Goal: Navigation & Orientation: Find specific page/section

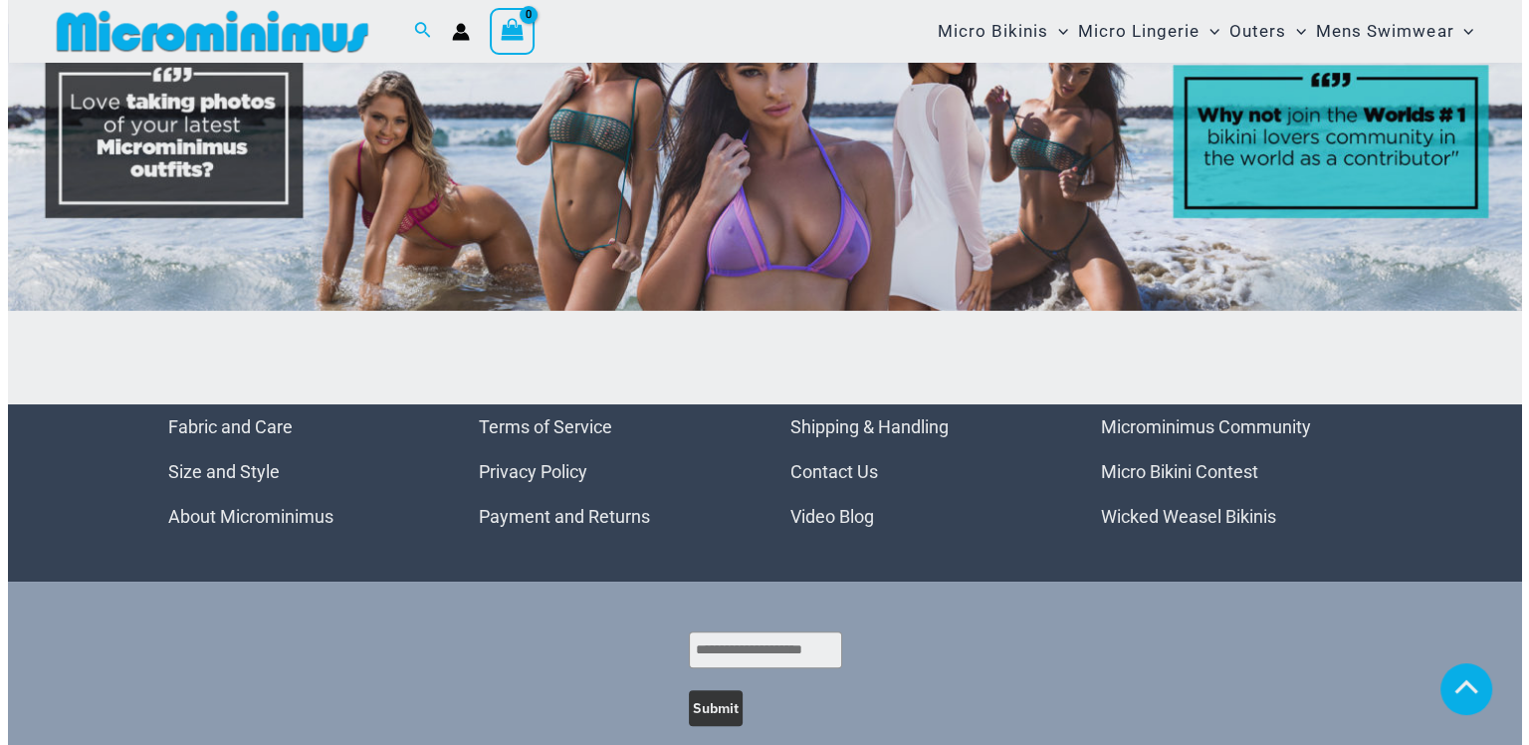
scroll to position [9358, 0]
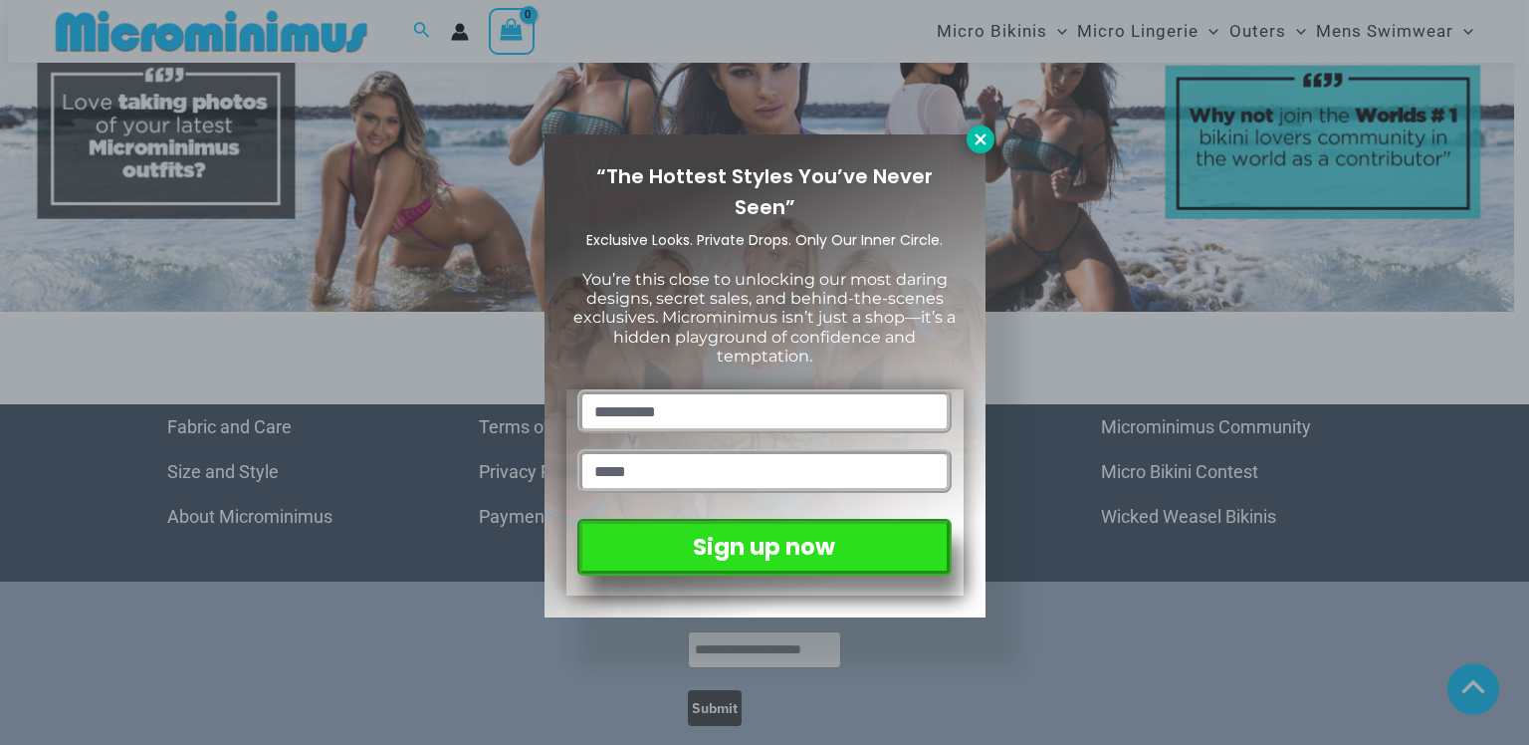
click at [973, 137] on icon at bounding box center [981, 139] width 18 height 18
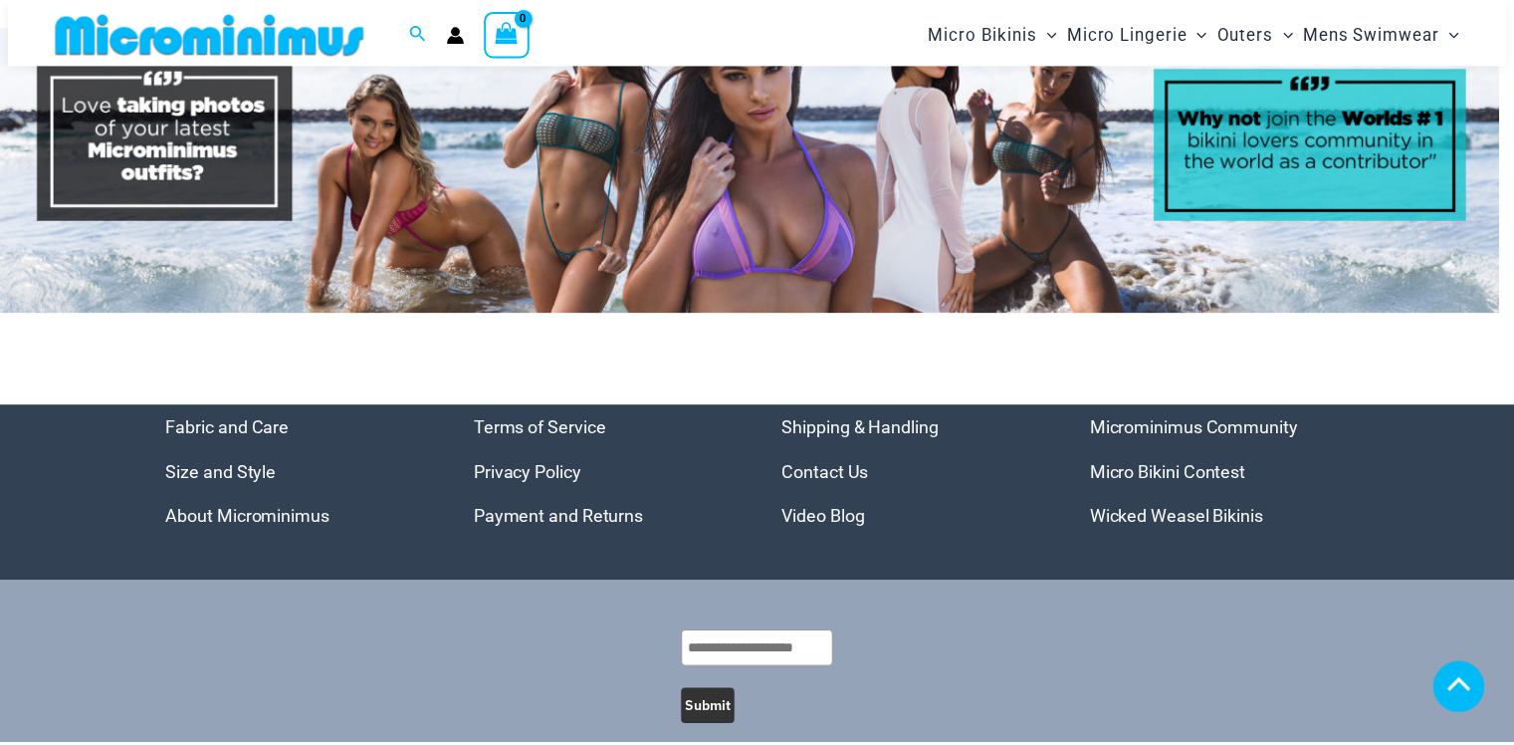
scroll to position [9352, 0]
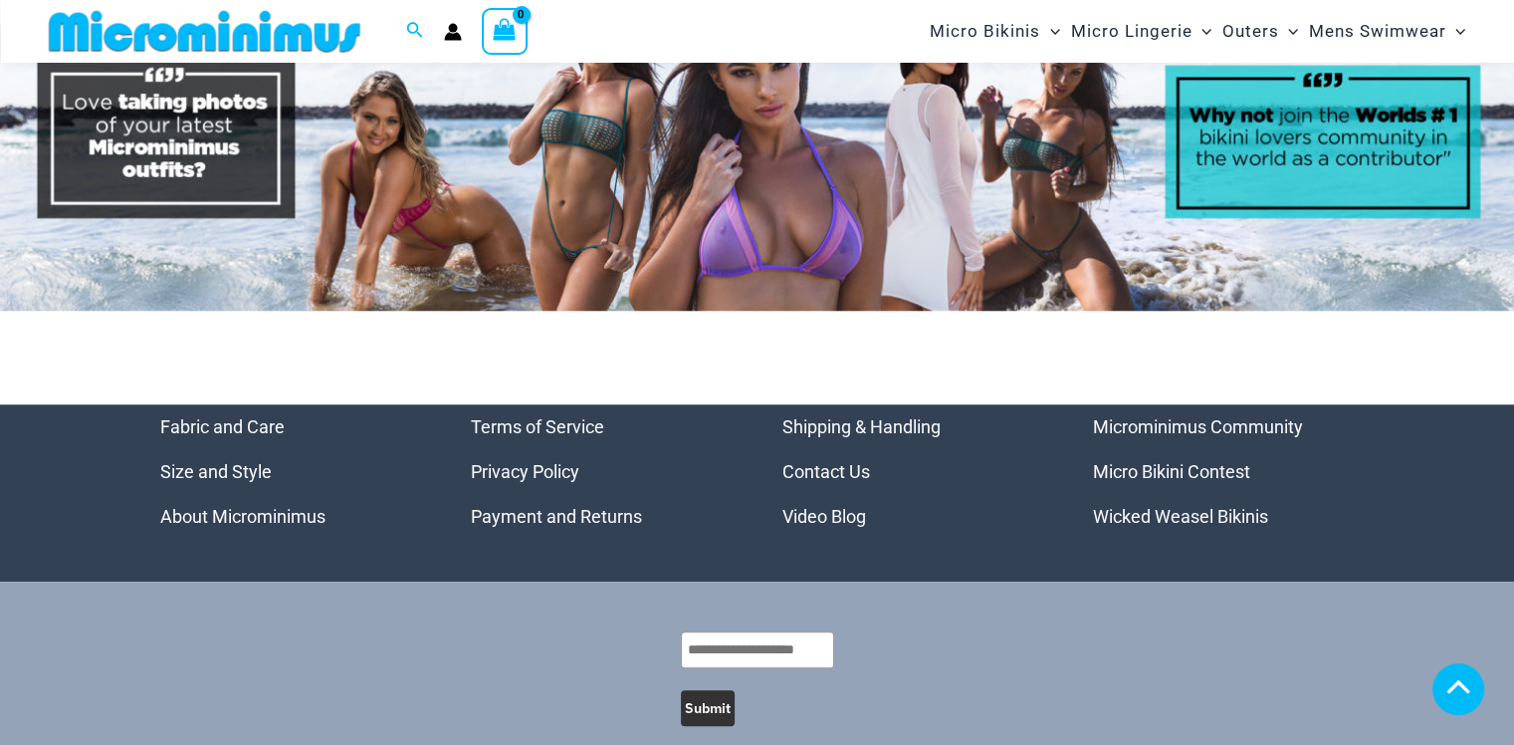
click at [1165, 418] on link "Microminimus Community" at bounding box center [1198, 426] width 210 height 21
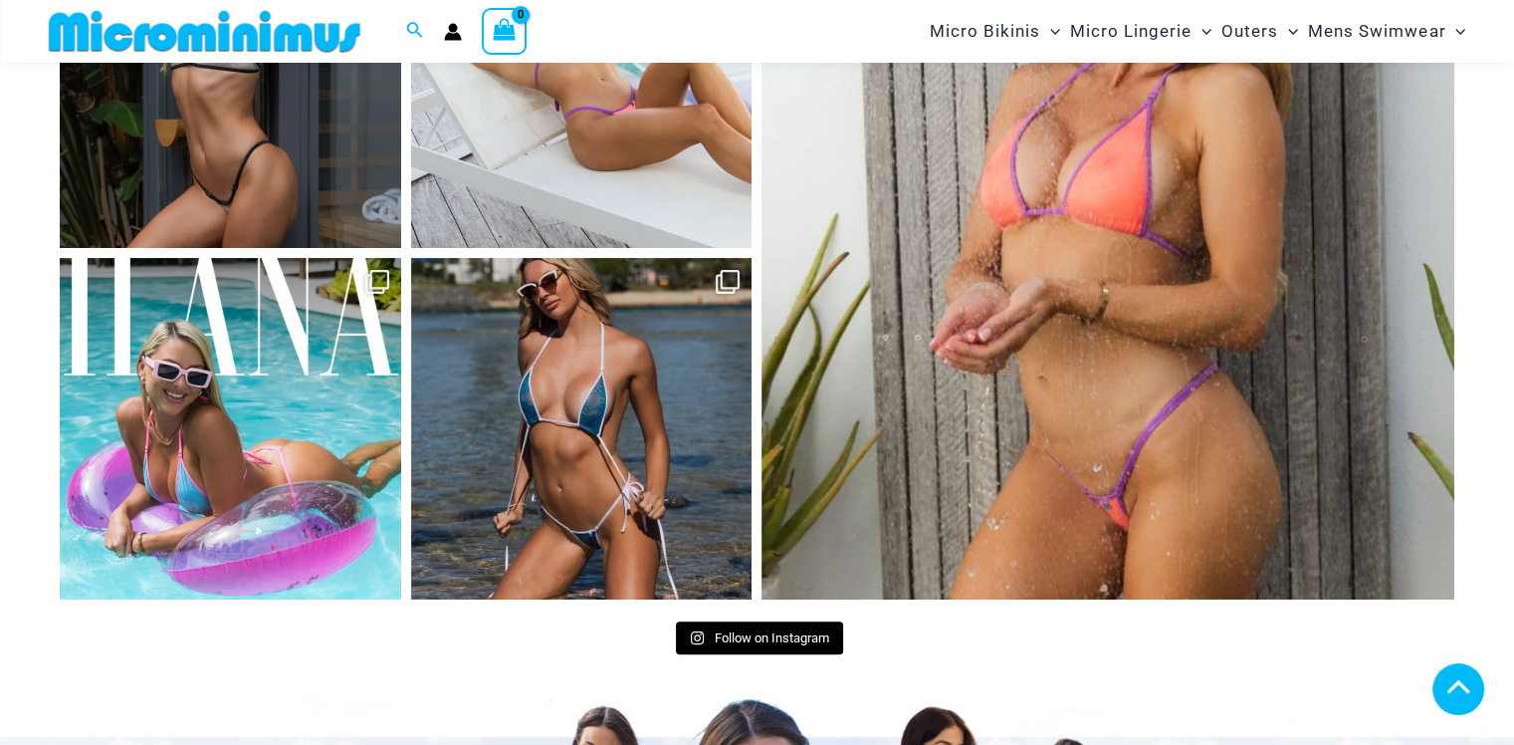
scroll to position [9117, 0]
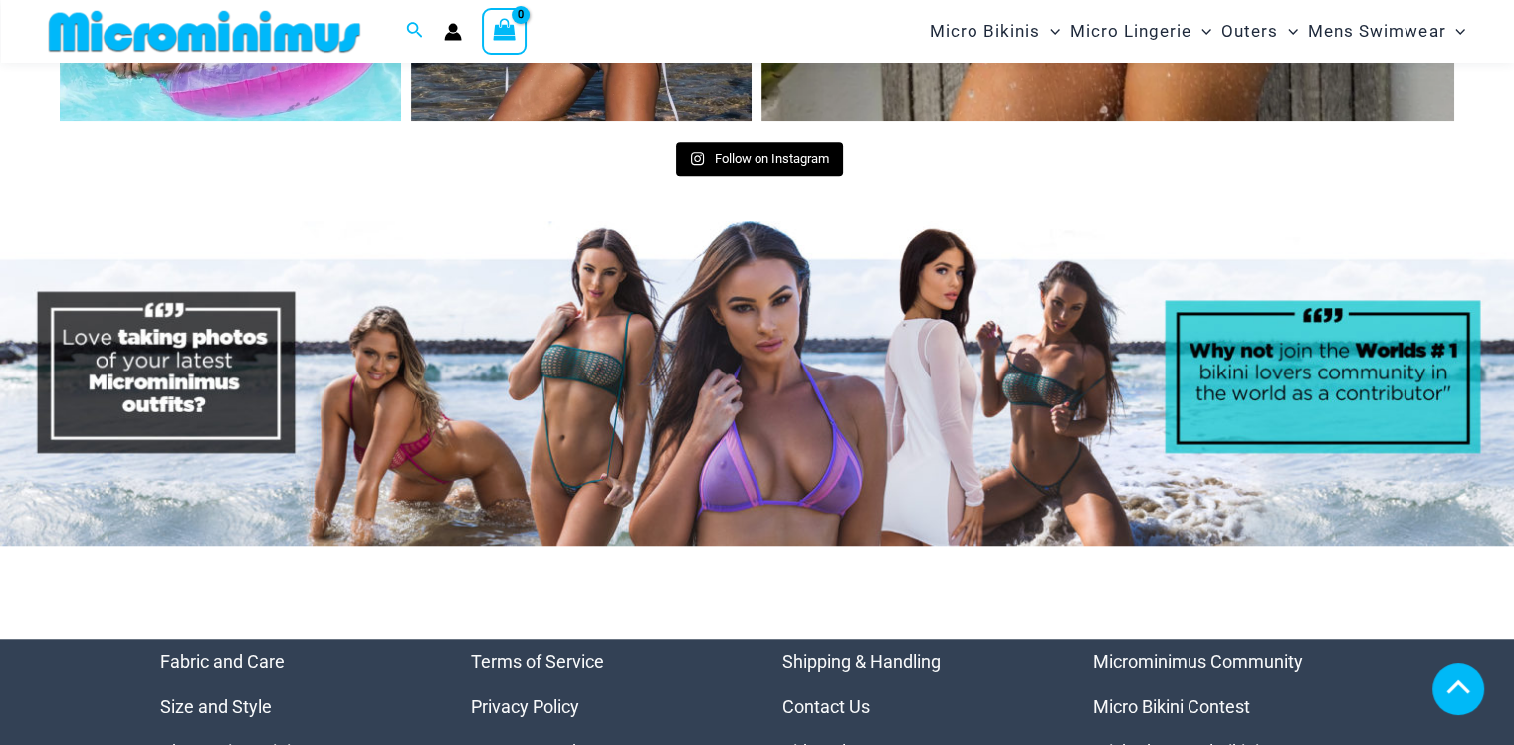
click at [1194, 651] on link "Microminimus Community" at bounding box center [1198, 661] width 210 height 21
